Goal: Information Seeking & Learning: Find specific fact

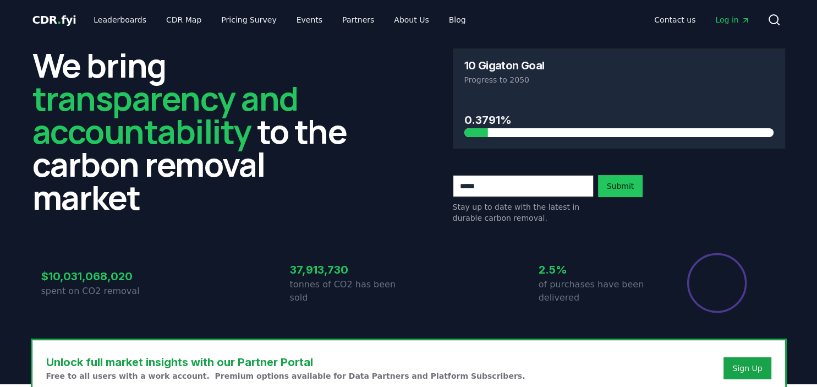
click at [489, 129] on div at bounding box center [618, 132] width 309 height 9
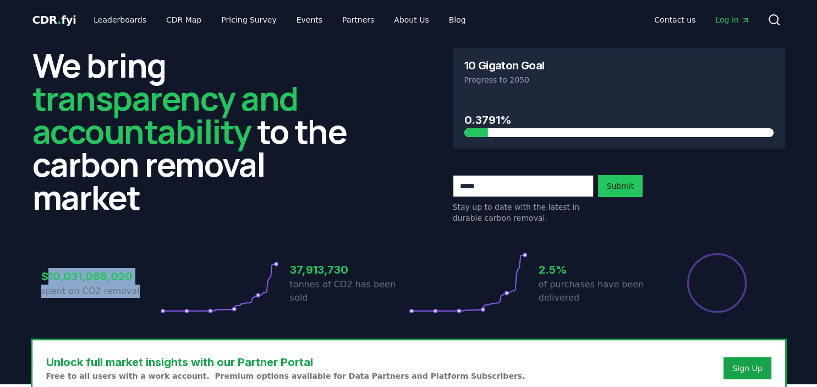
drag, startPoint x: 45, startPoint y: 275, endPoint x: 151, endPoint y: 301, distance: 109.4
click at [151, 301] on div "$10,031,068,020 spent on CO2 removal" at bounding box center [100, 283] width 119 height 62
click at [153, 286] on p "spent on CO2 removal" at bounding box center [100, 290] width 119 height 13
drag, startPoint x: 132, startPoint y: 288, endPoint x: 42, endPoint y: 275, distance: 90.5
click at [42, 275] on div "$10,031,068,020 spent on CO2 removal" at bounding box center [100, 283] width 119 height 62
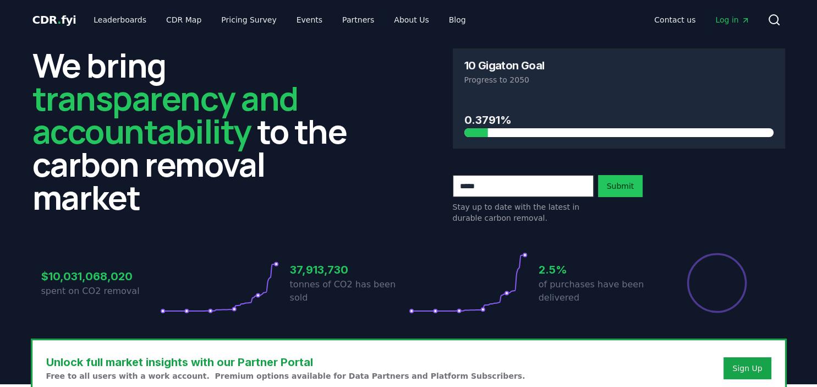
click at [291, 278] on h3 "37,913,730" at bounding box center [349, 269] width 119 height 16
drag, startPoint x: 290, startPoint y: 278, endPoint x: 418, endPoint y: 299, distance: 129.2
click at [418, 299] on div "37,913,730 tonnes of CO2 has been sold" at bounding box center [409, 283] width 238 height 62
click at [532, 278] on div "$10,031,068,020 spent on CO2 removal 37,913,730 tonnes of CO2 has been sold 2.5…" at bounding box center [408, 283] width 735 height 62
drag, startPoint x: 538, startPoint y: 273, endPoint x: 600, endPoint y: 302, distance: 68.4
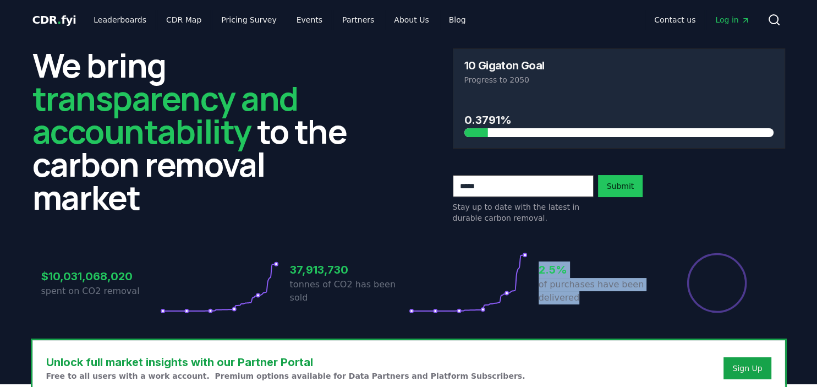
click at [600, 302] on div "2.5% of purchases have been delivered" at bounding box center [597, 283] width 119 height 62
click at [538, 262] on div "$10,031,068,020 spent on CO2 removal 37,913,730 tonnes of CO2 has been sold 2.5…" at bounding box center [408, 283] width 735 height 62
